Goal: Information Seeking & Learning: Learn about a topic

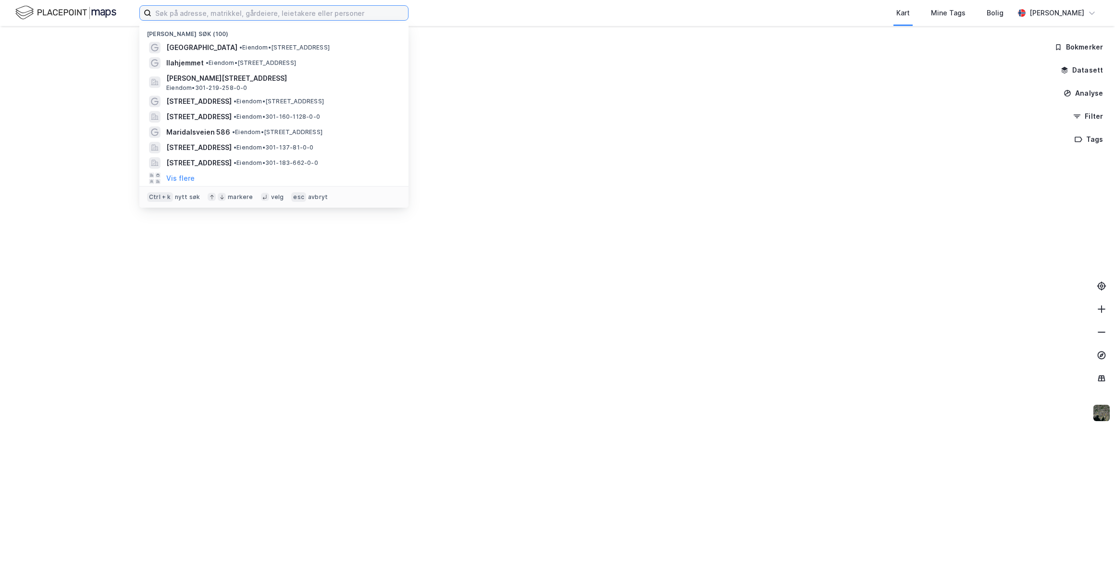
click at [225, 13] on input at bounding box center [279, 13] width 257 height 14
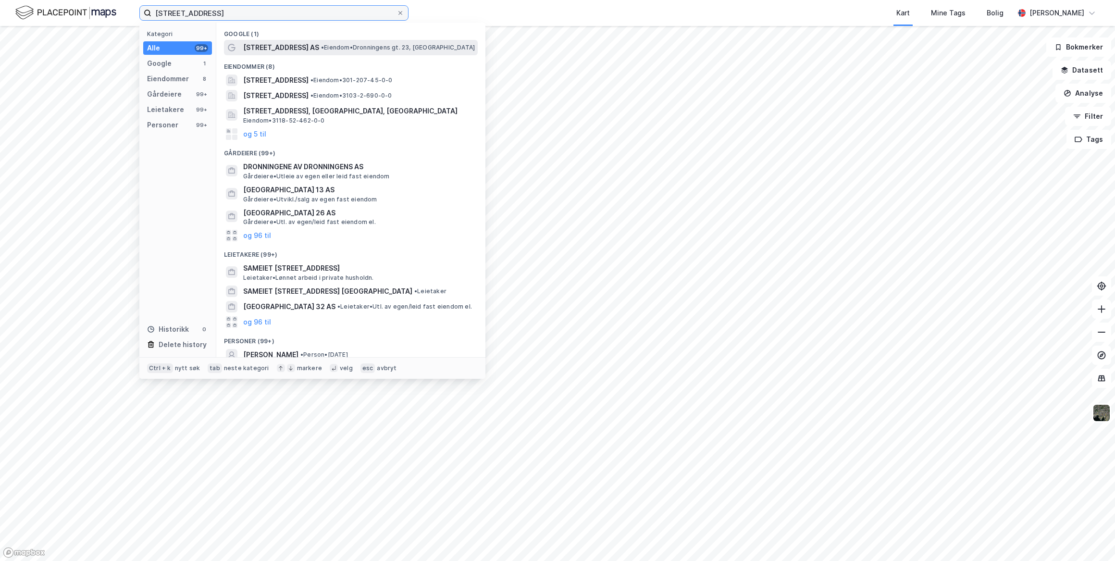
type input "[STREET_ADDRESS]"
click at [271, 51] on span "[STREET_ADDRESS] AS" at bounding box center [281, 48] width 76 height 12
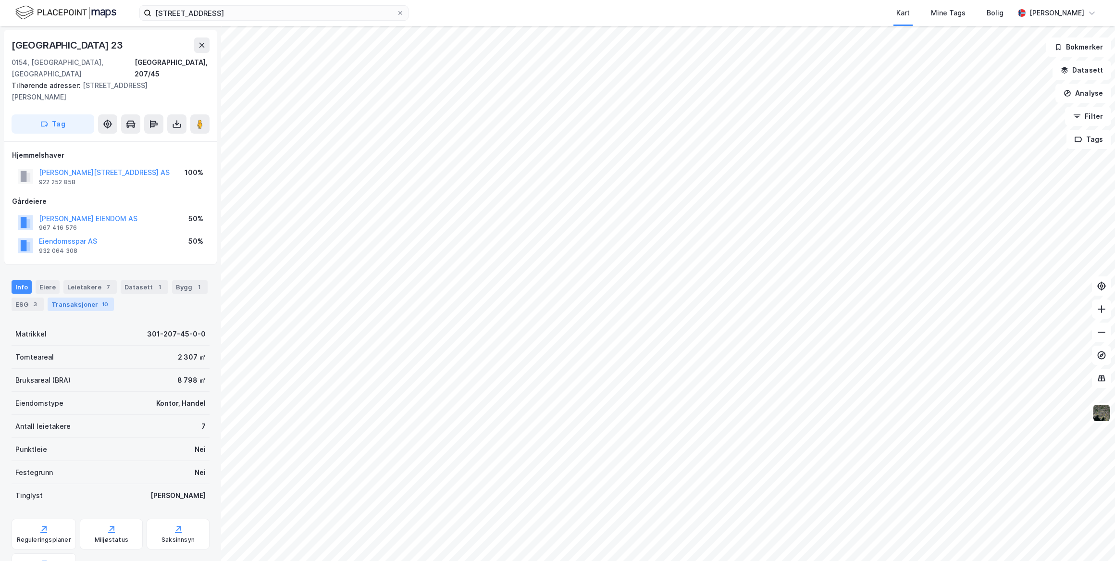
click at [89, 298] on div "Transaksjoner 10" at bounding box center [81, 304] width 66 height 13
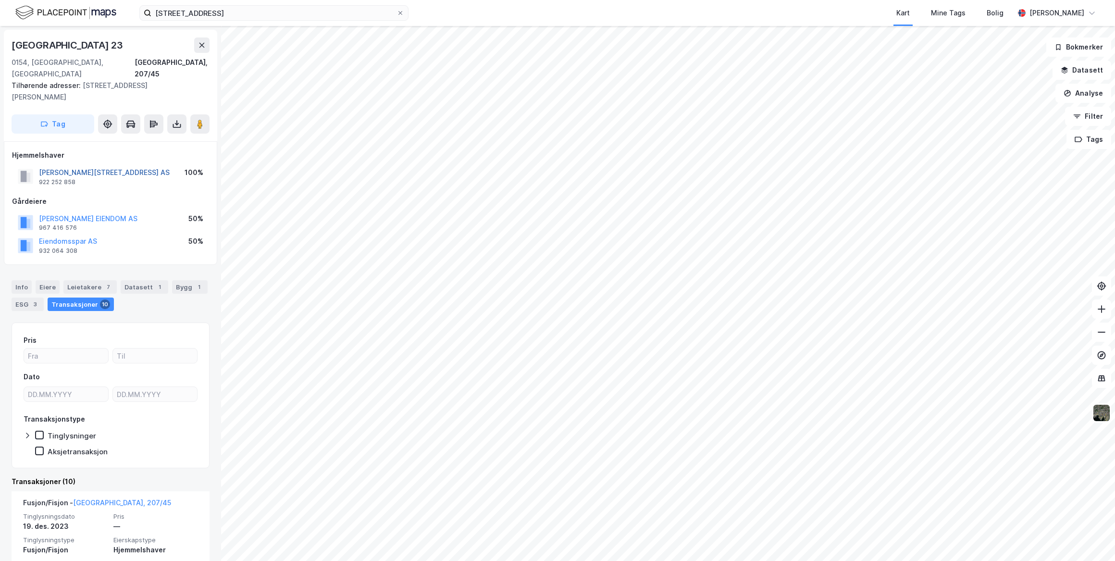
click at [0, 0] on button "[PERSON_NAME][STREET_ADDRESS] AS" at bounding box center [0, 0] width 0 height 0
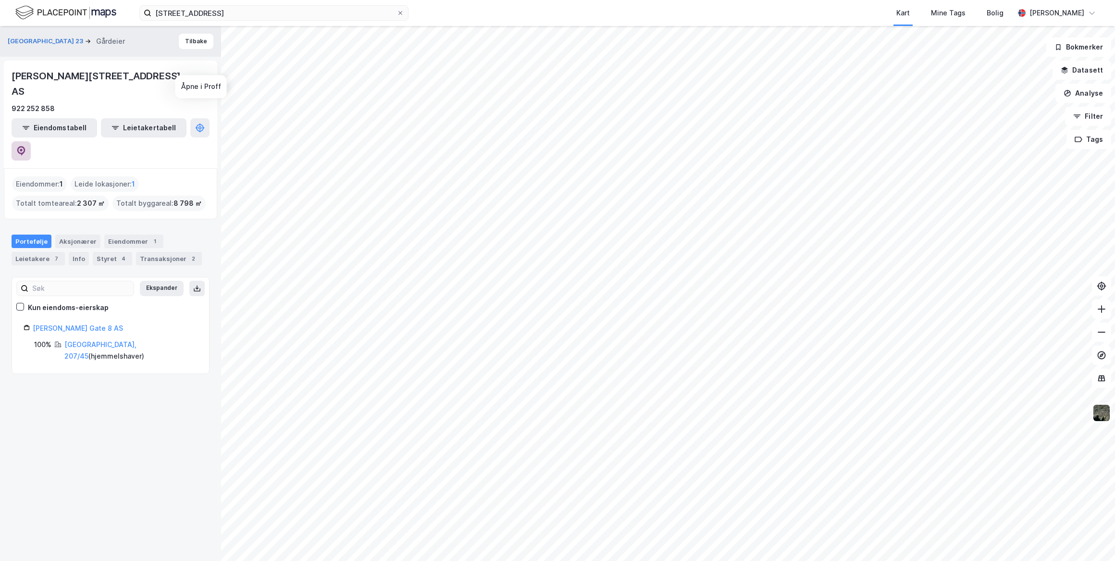
click at [26, 146] on icon at bounding box center [21, 151] width 10 height 10
click at [1101, 412] on img at bounding box center [1102, 413] width 18 height 18
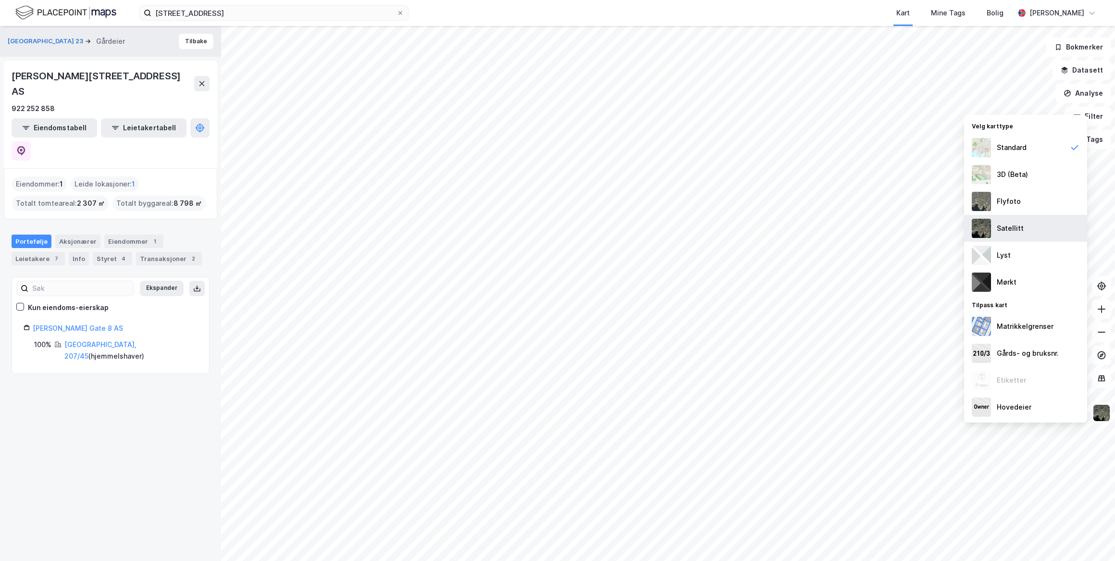
click at [1010, 226] on div "Satellitt" at bounding box center [1010, 229] width 27 height 12
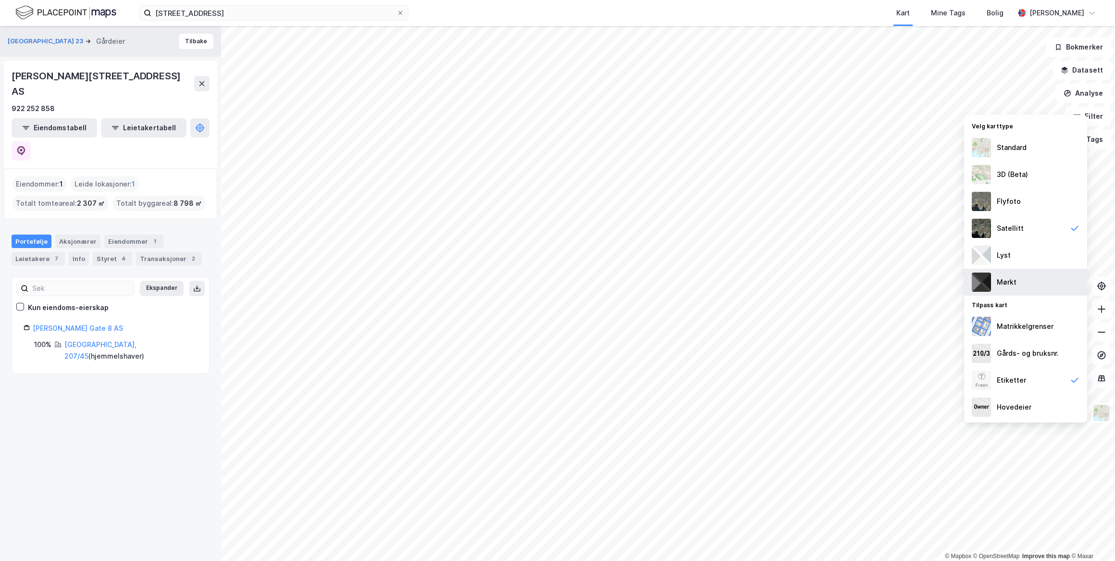
click at [1018, 278] on div "Mørkt" at bounding box center [1025, 282] width 123 height 27
click at [1024, 223] on div "Satellitt" at bounding box center [1025, 228] width 123 height 27
